Goal: Transaction & Acquisition: Purchase product/service

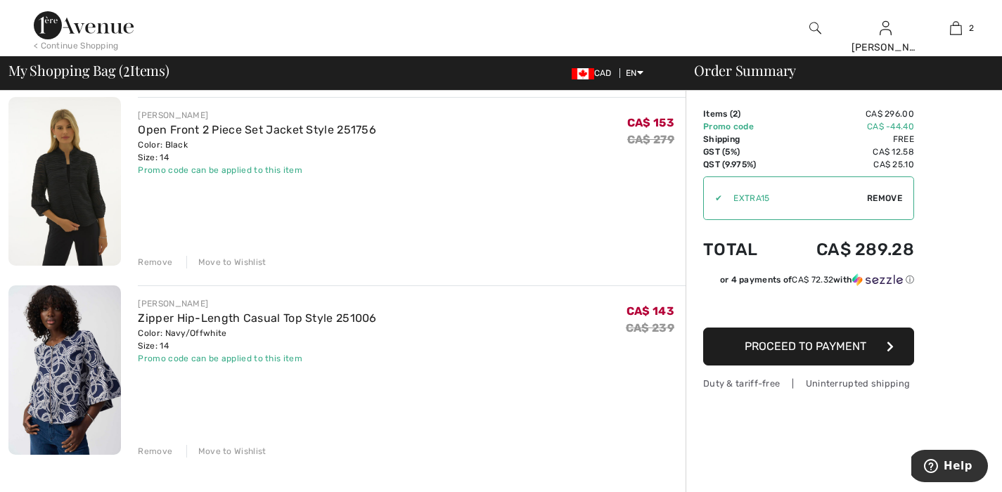
scroll to position [222, 0]
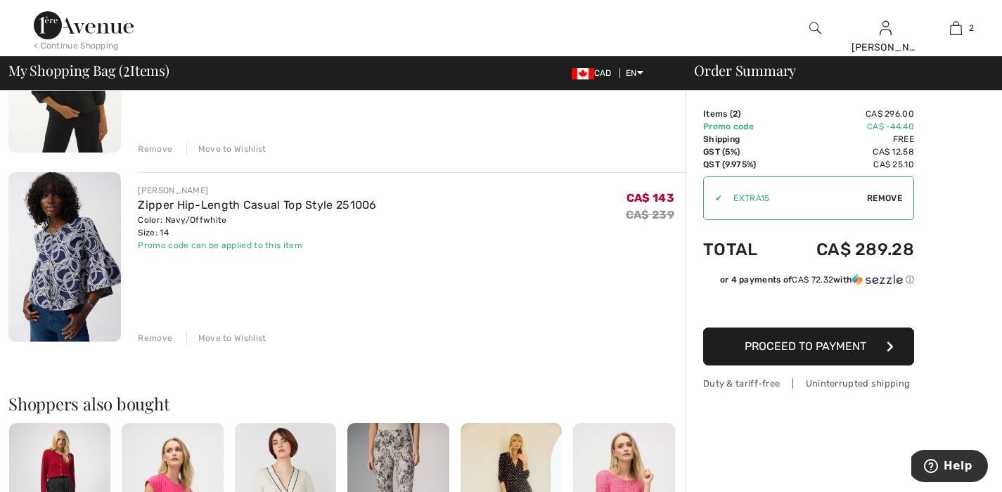
click at [38, 263] on img at bounding box center [64, 256] width 112 height 169
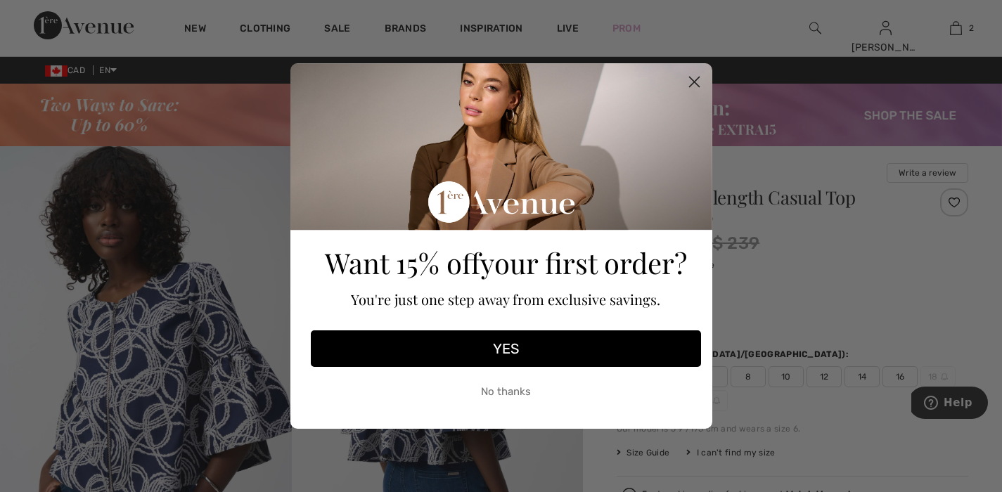
click at [695, 78] on circle "Close dialog" at bounding box center [693, 81] width 23 height 23
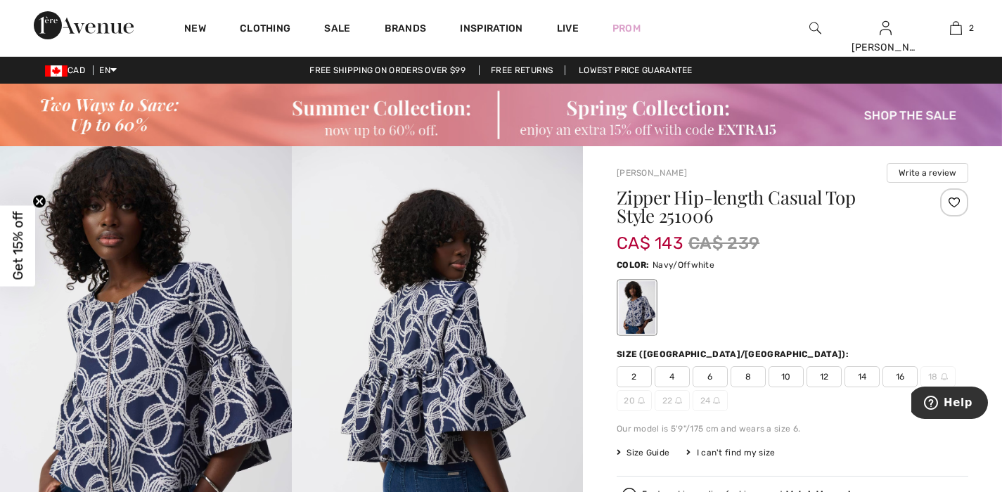
click at [233, 395] on img at bounding box center [146, 364] width 292 height 437
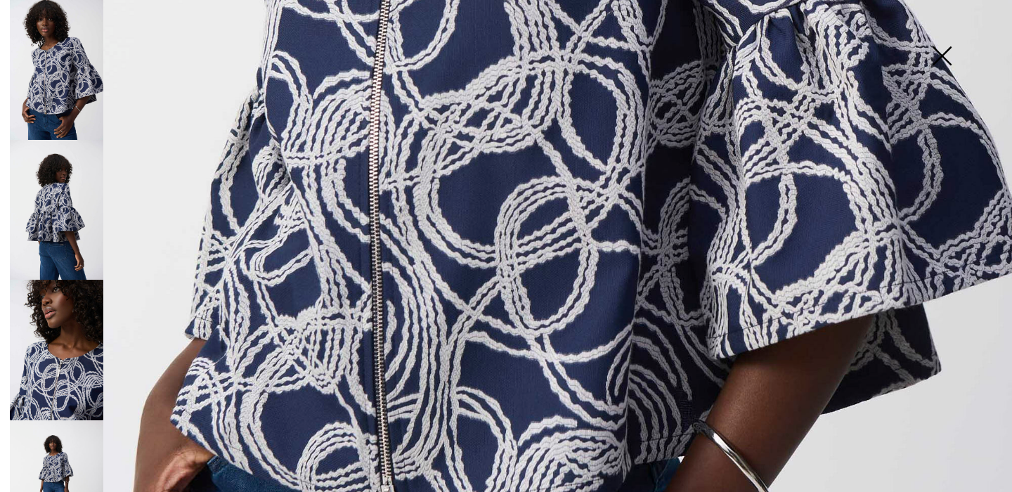
scroll to position [766, 0]
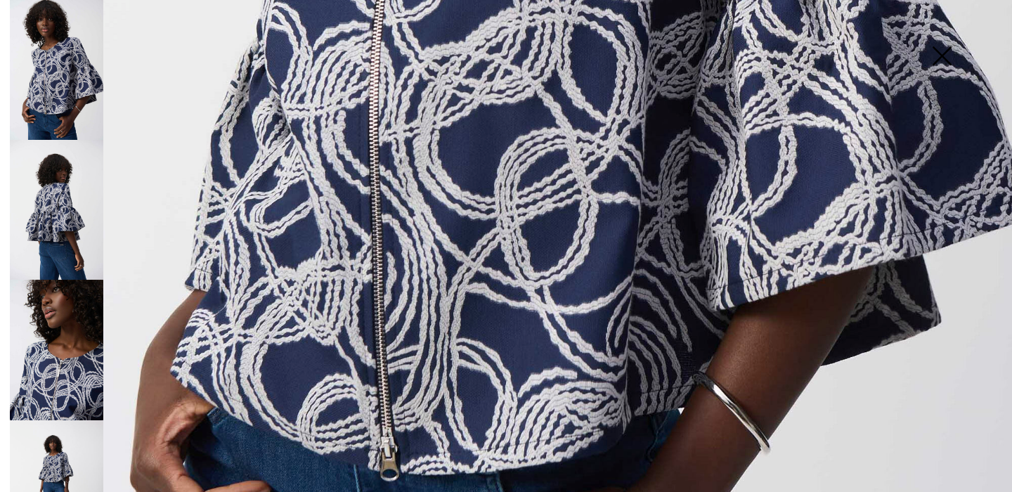
click at [76, 90] on img at bounding box center [56, 70] width 93 height 140
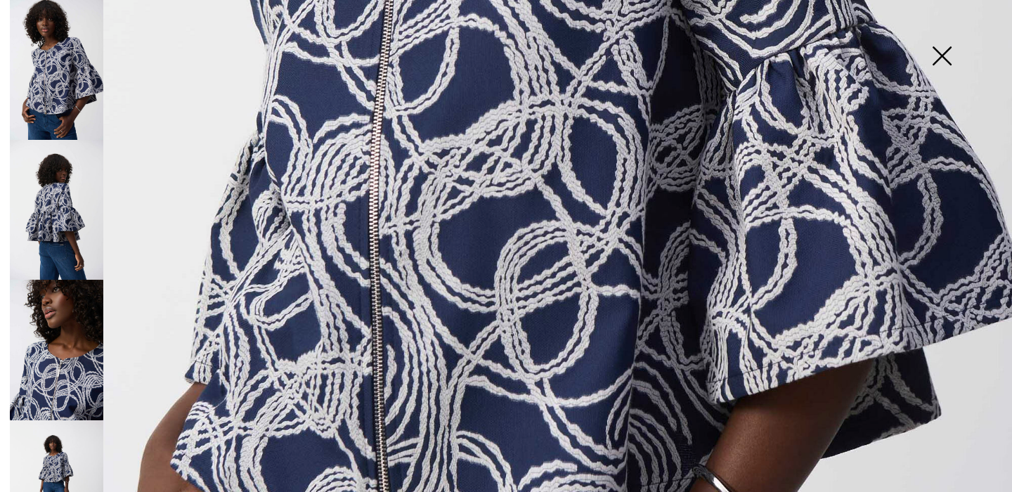
scroll to position [789, 0]
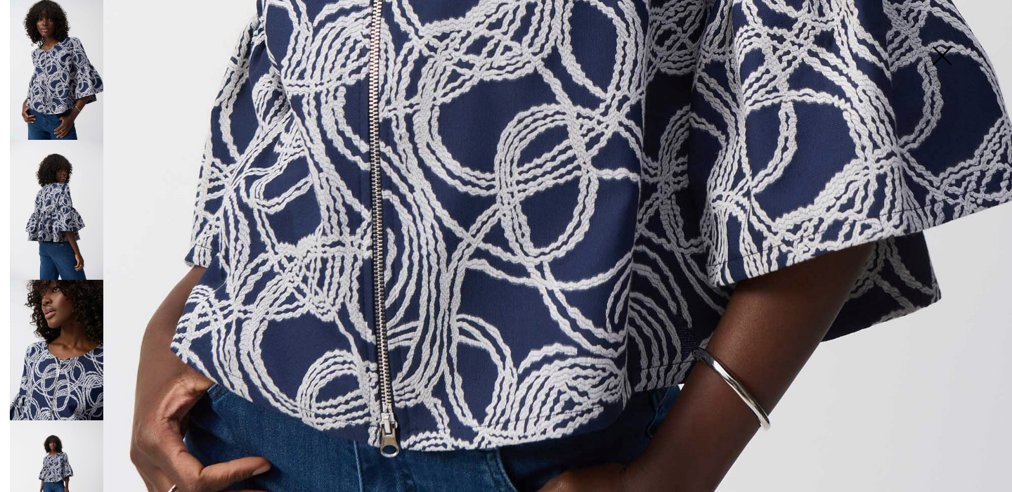
click at [39, 444] on img at bounding box center [56, 490] width 93 height 140
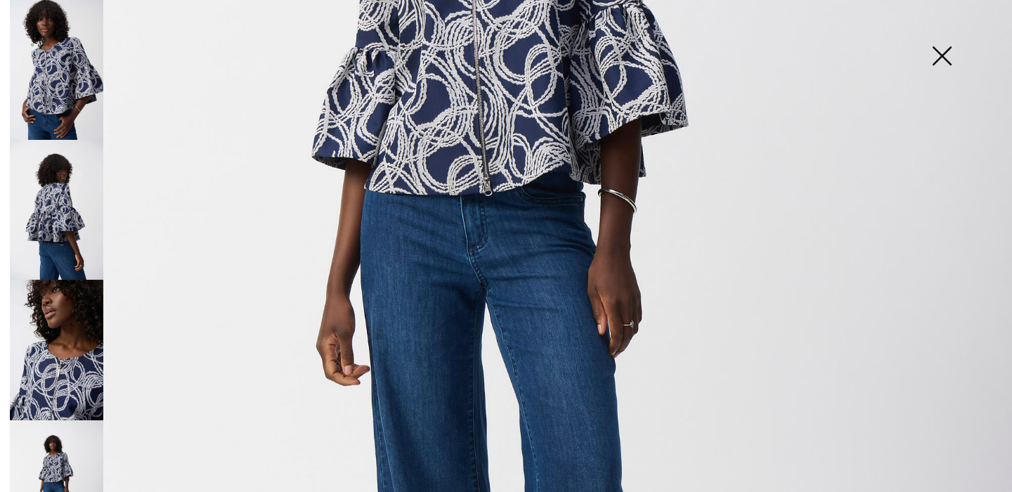
scroll to position [0, 0]
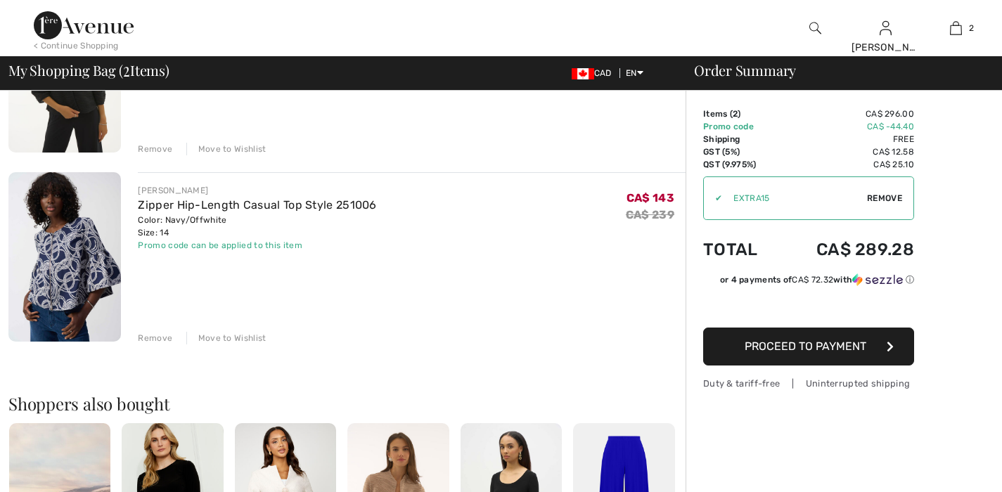
scroll to position [93, 0]
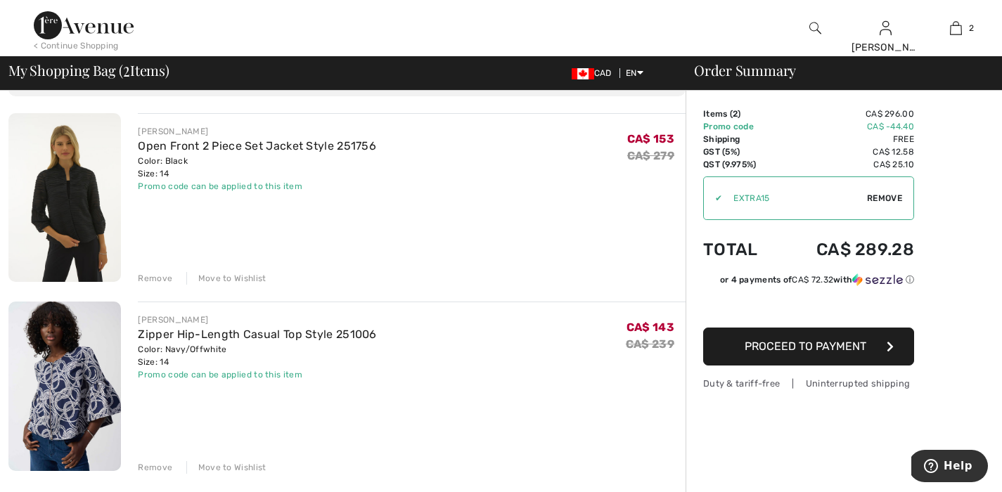
click at [72, 186] on img at bounding box center [64, 197] width 112 height 169
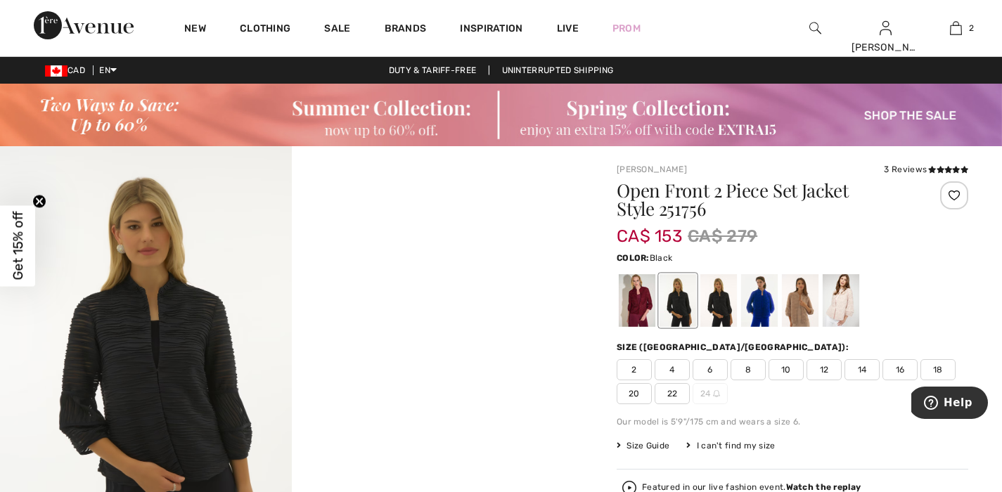
click at [205, 278] on img at bounding box center [146, 364] width 292 height 437
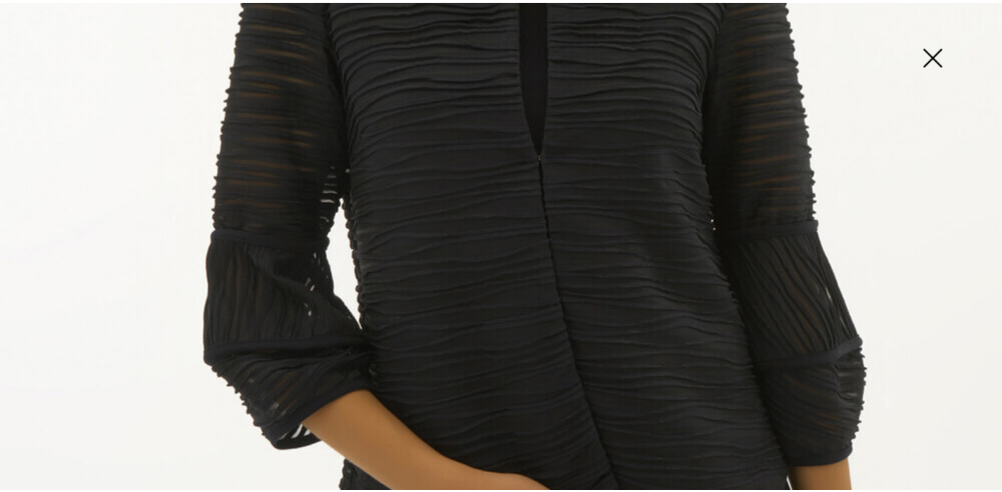
scroll to position [348, 0]
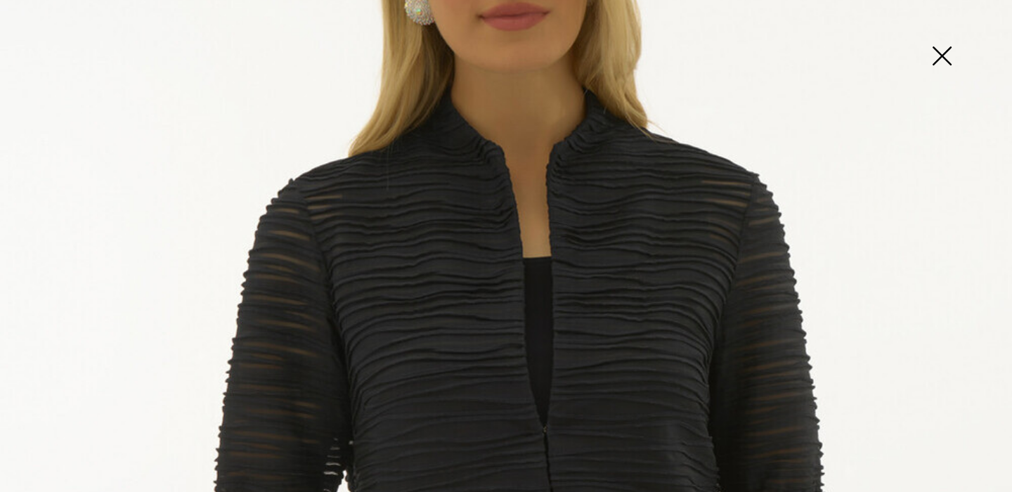
click at [944, 56] on img at bounding box center [942, 57] width 70 height 72
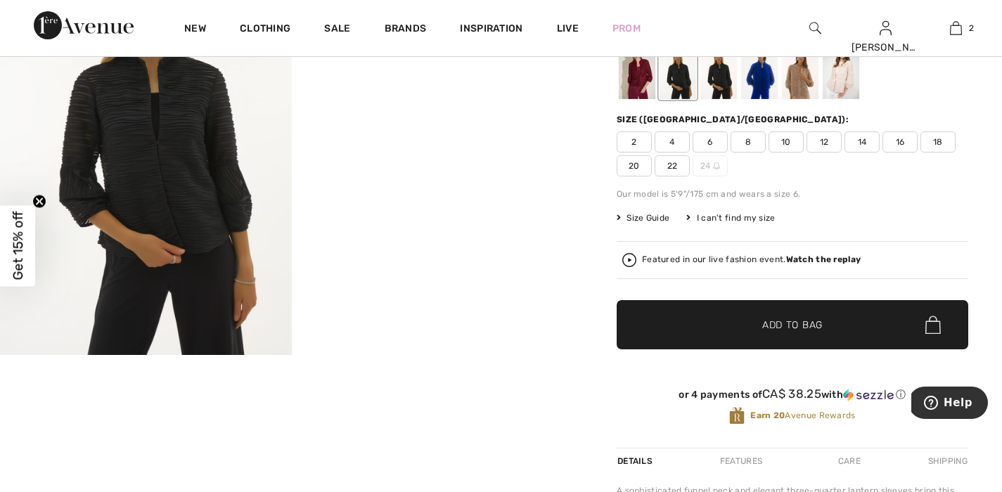
scroll to position [0, 0]
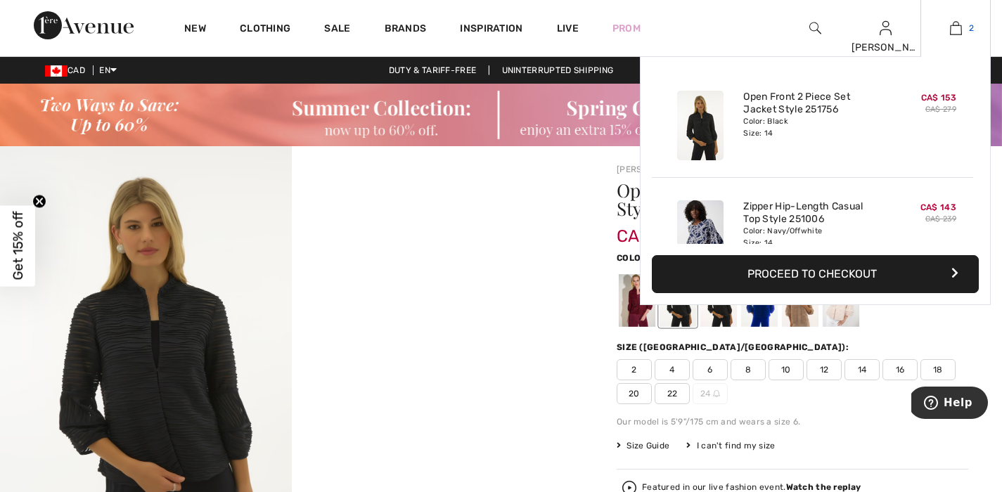
click at [961, 31] on img at bounding box center [956, 28] width 12 height 17
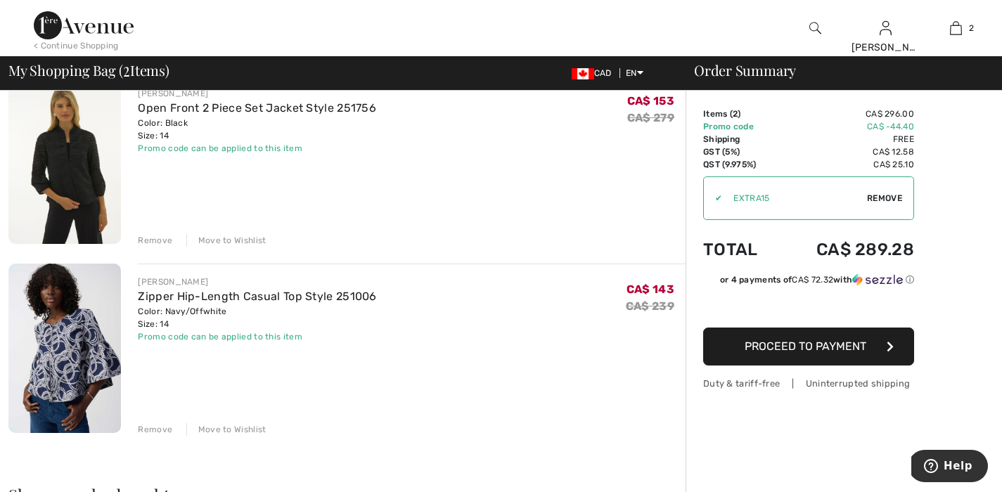
scroll to position [39, 0]
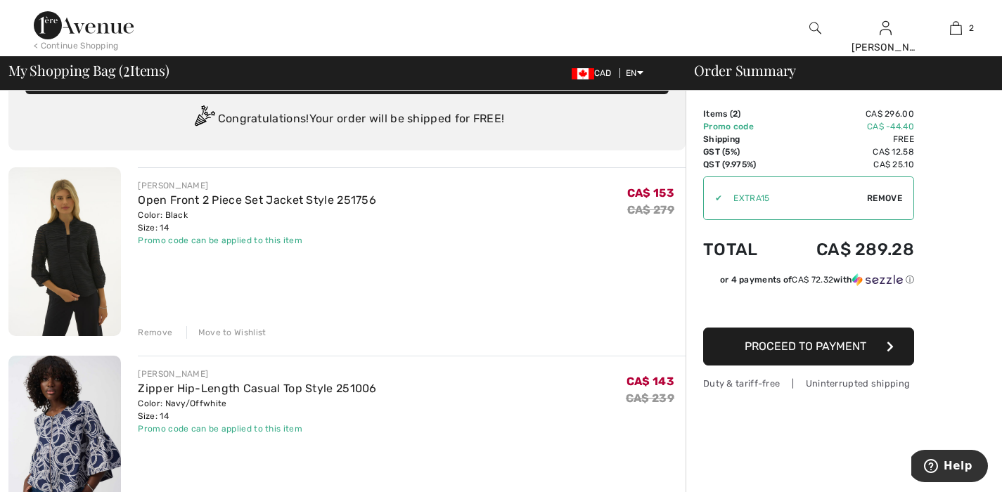
click at [828, 351] on span "Proceed to Payment" at bounding box center [805, 346] width 122 height 13
click at [834, 351] on span "Proceed to Payment" at bounding box center [805, 346] width 122 height 13
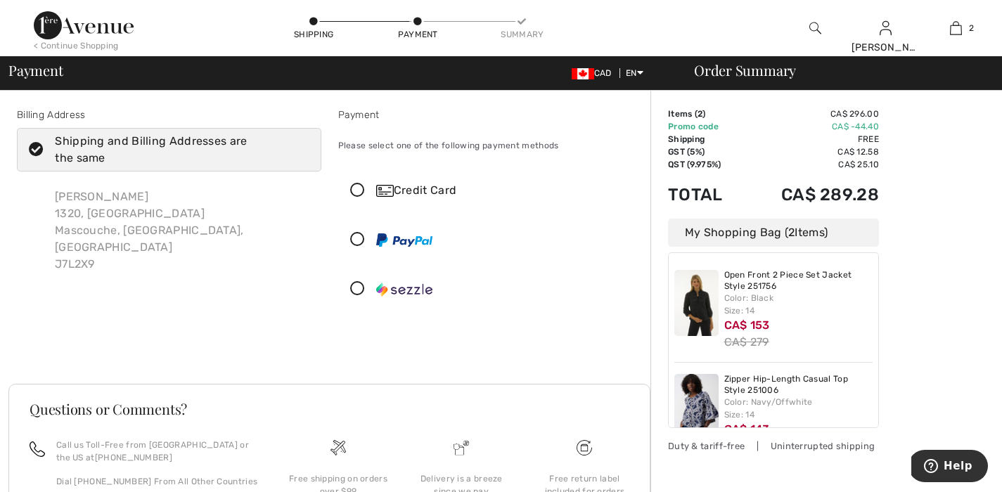
click at [357, 195] on icon at bounding box center [357, 190] width 37 height 15
